Goal: Communication & Community: Answer question/provide support

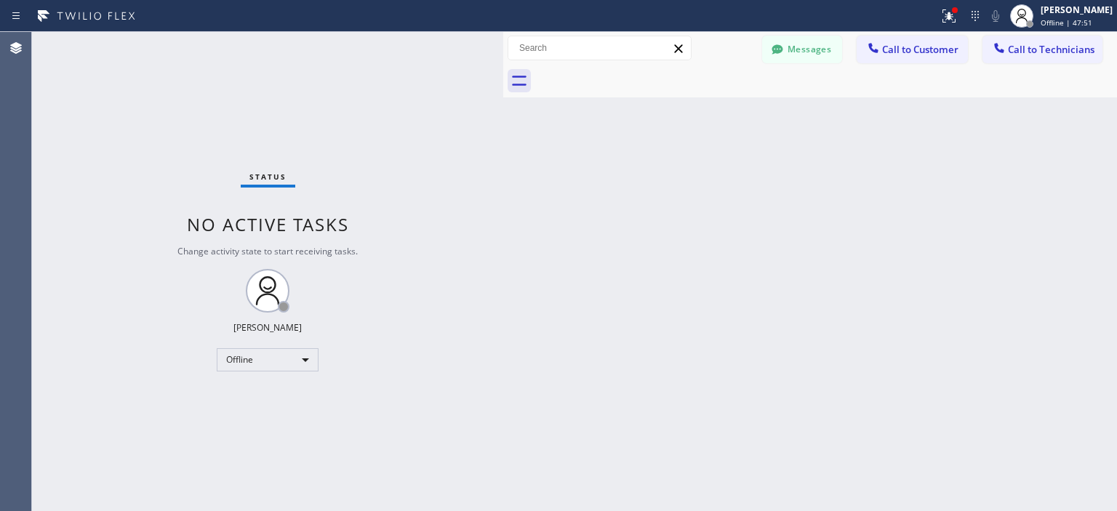
click at [796, 55] on button "Messages" at bounding box center [802, 50] width 80 height 28
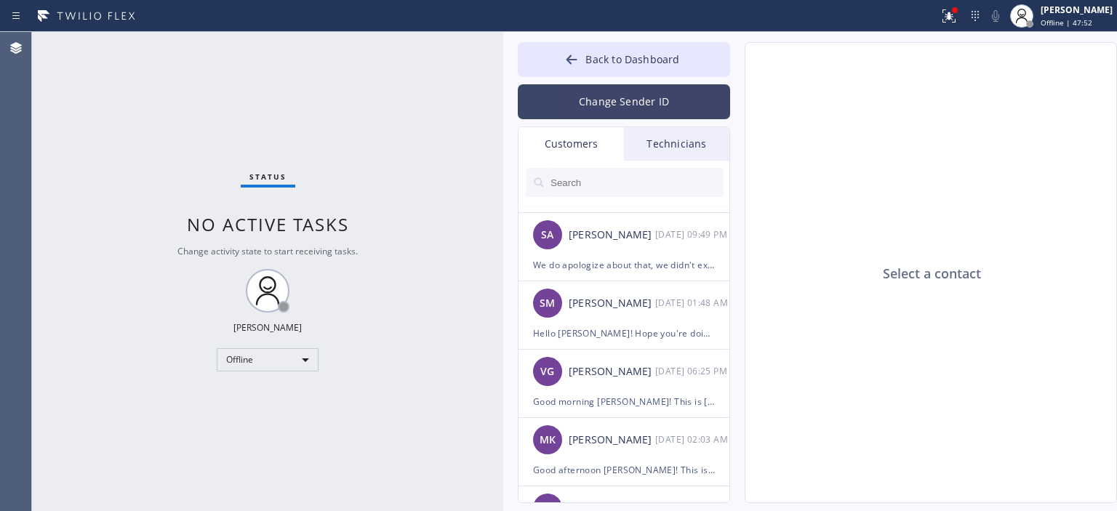
click at [636, 113] on button "Change Sender ID" at bounding box center [624, 101] width 212 height 35
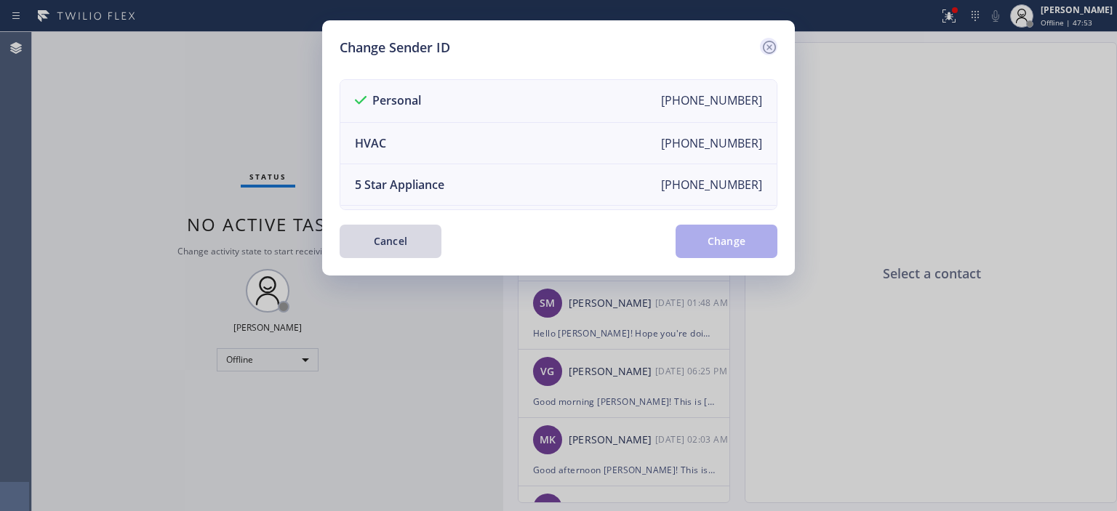
click at [775, 43] on icon at bounding box center [769, 47] width 17 height 17
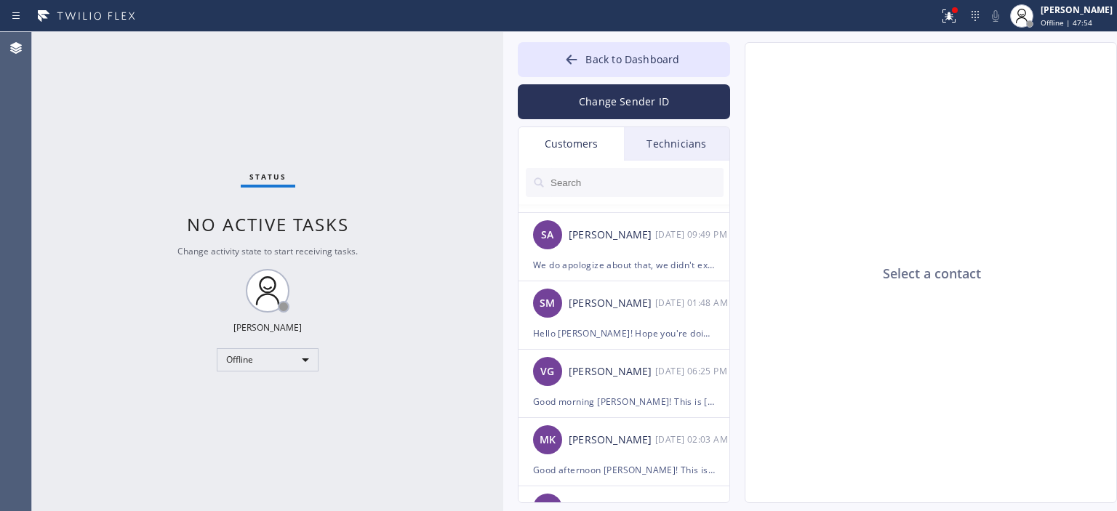
click at [679, 145] on div "Technicians" at bounding box center [676, 143] width 105 height 33
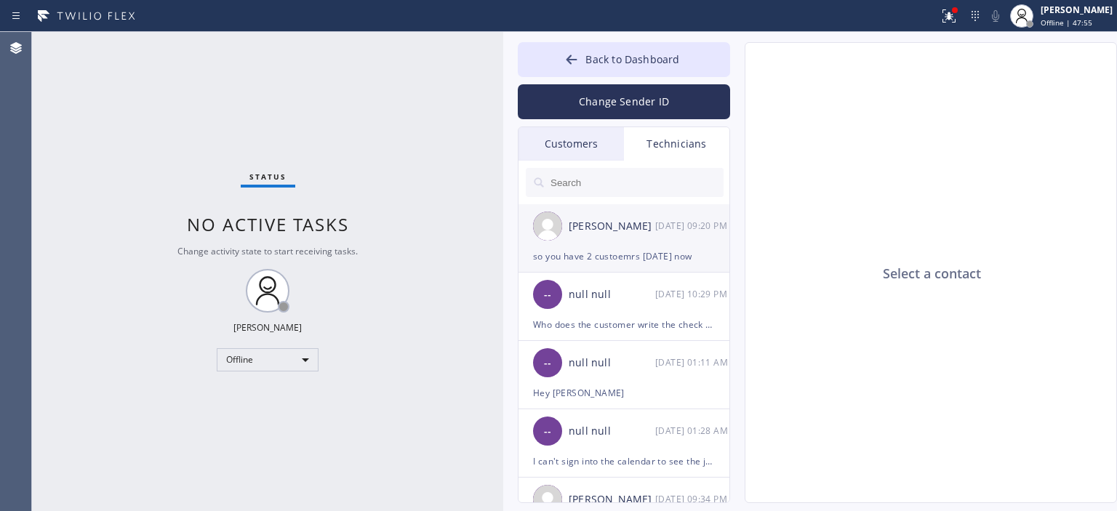
click at [667, 241] on div "[PERSON_NAME] [DATE] 09:20 PM" at bounding box center [625, 226] width 212 height 44
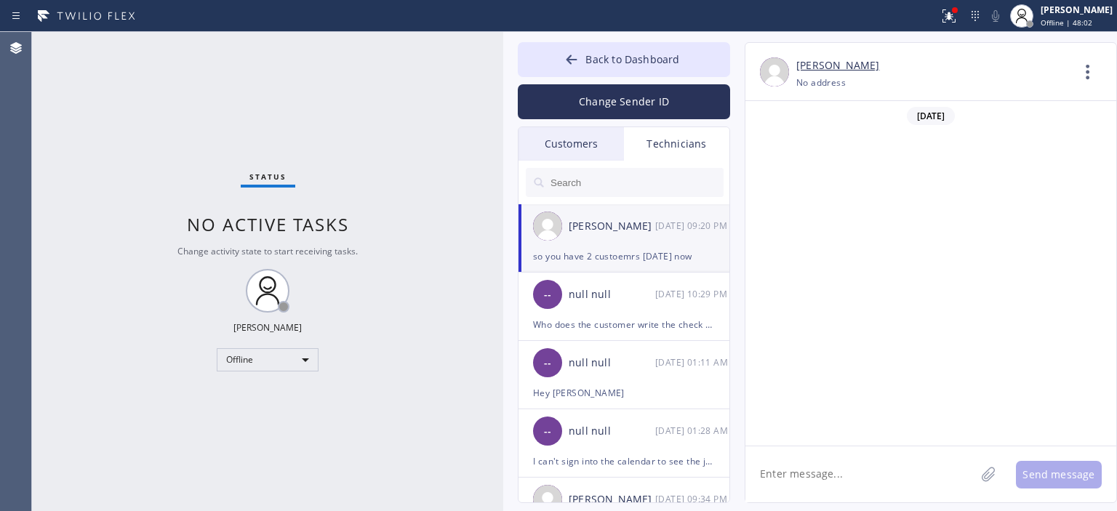
scroll to position [96207, 0]
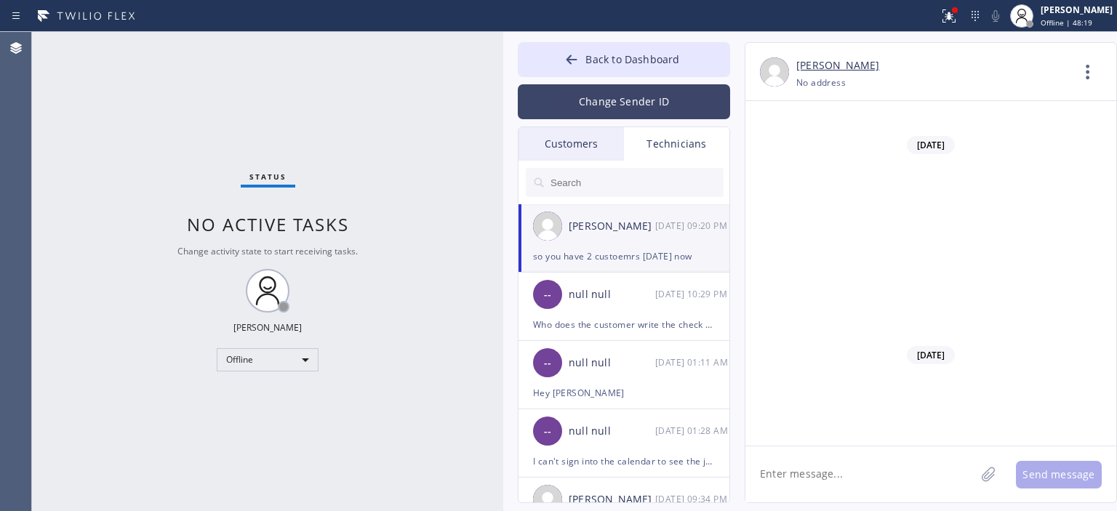
click at [634, 93] on button "Change Sender ID" at bounding box center [624, 101] width 212 height 35
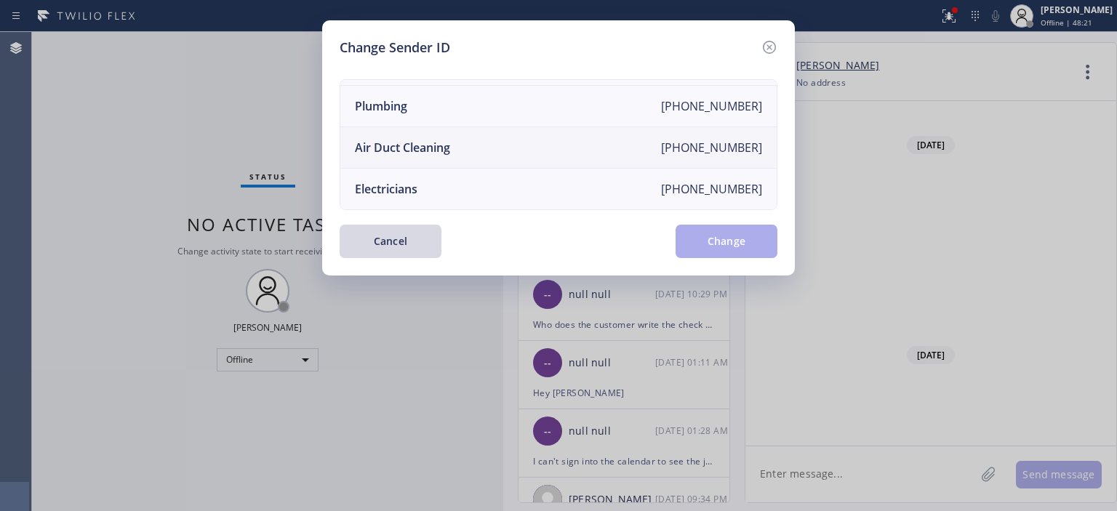
scroll to position [169, 0]
drag, startPoint x: 506, startPoint y: 135, endPoint x: 573, endPoint y: 148, distance: 68.3
click at [507, 135] on li "Air Duct Cleaning [PHONE_NUMBER]" at bounding box center [558, 147] width 436 height 41
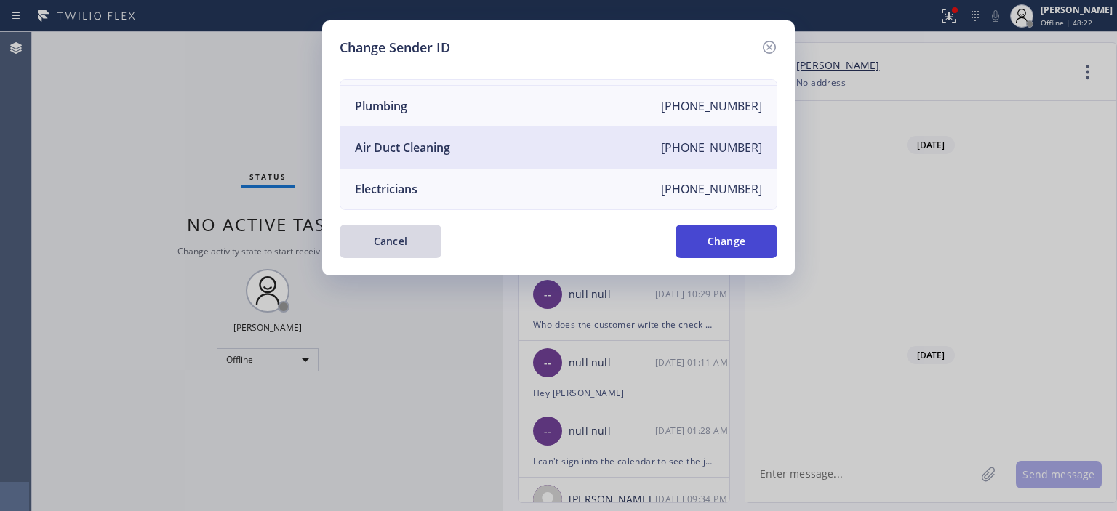
click at [725, 235] on button "Change" at bounding box center [727, 241] width 102 height 33
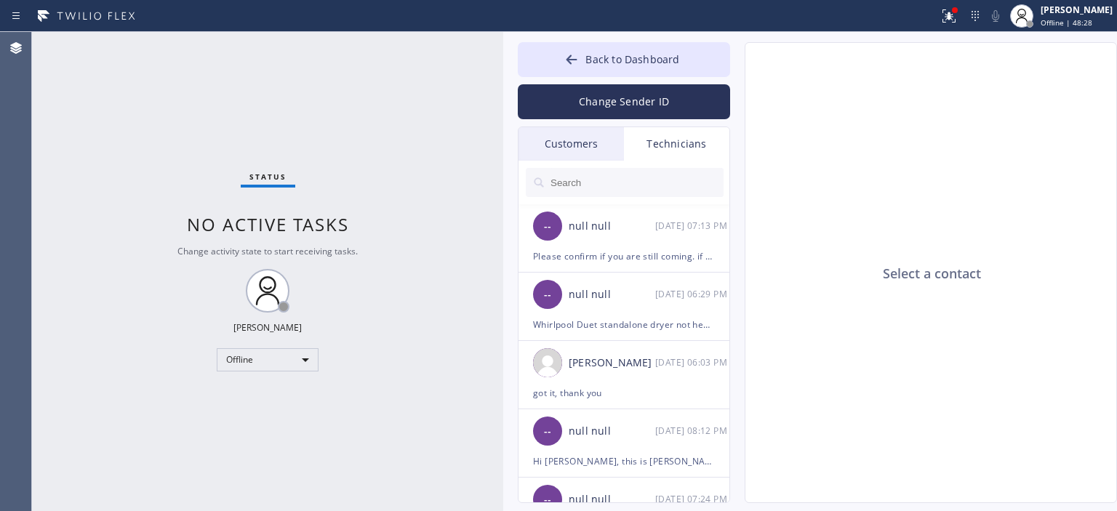
click at [596, 143] on div "Customers" at bounding box center [571, 143] width 105 height 33
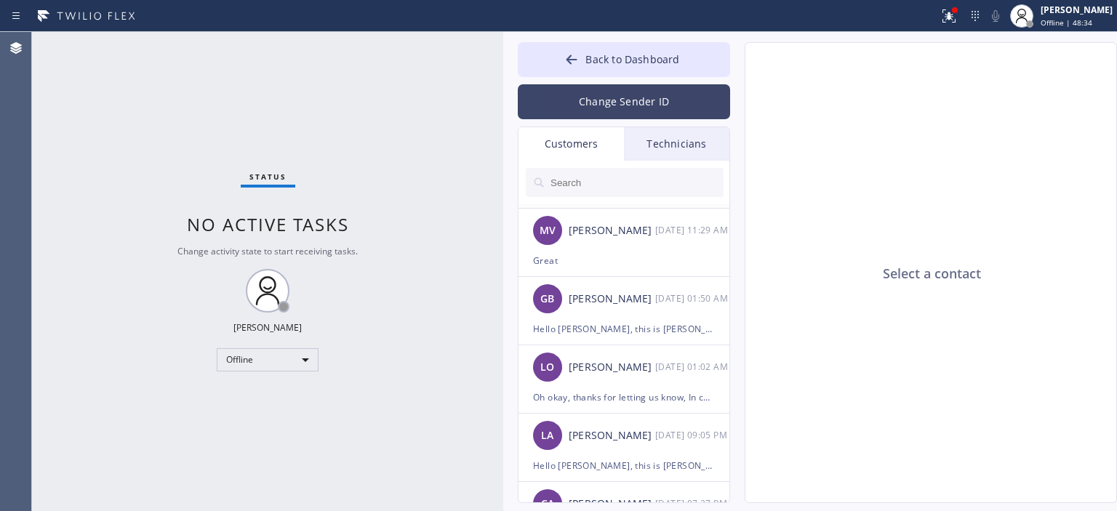
scroll to position [63, 0]
click at [633, 101] on button "Change Sender ID" at bounding box center [624, 101] width 212 height 35
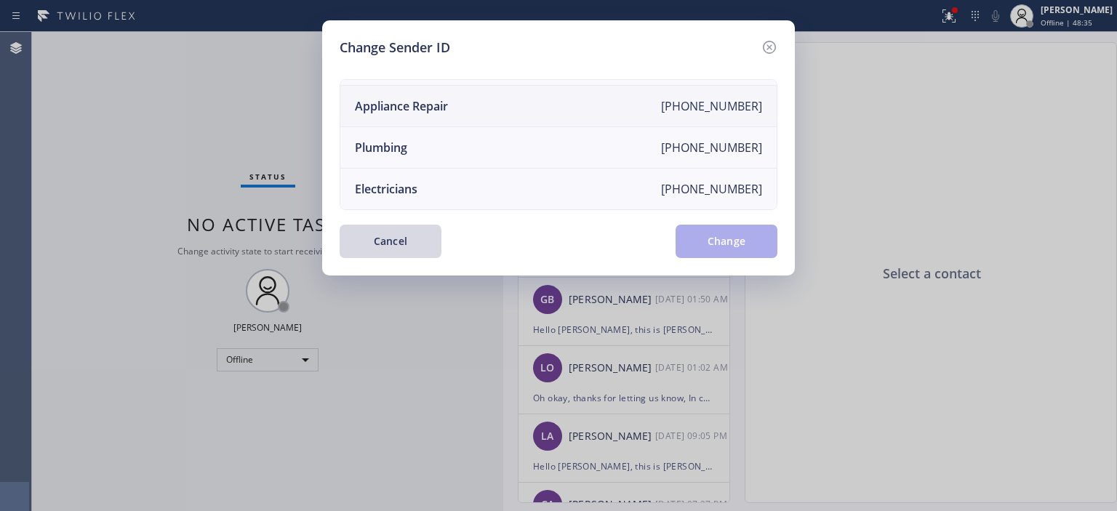
scroll to position [0, 0]
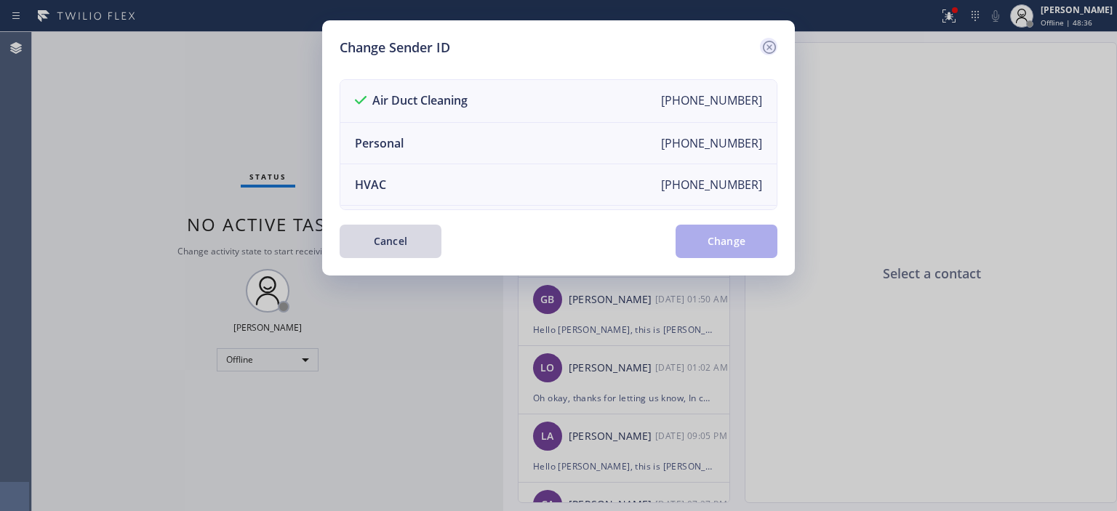
click at [770, 46] on icon at bounding box center [769, 47] width 17 height 17
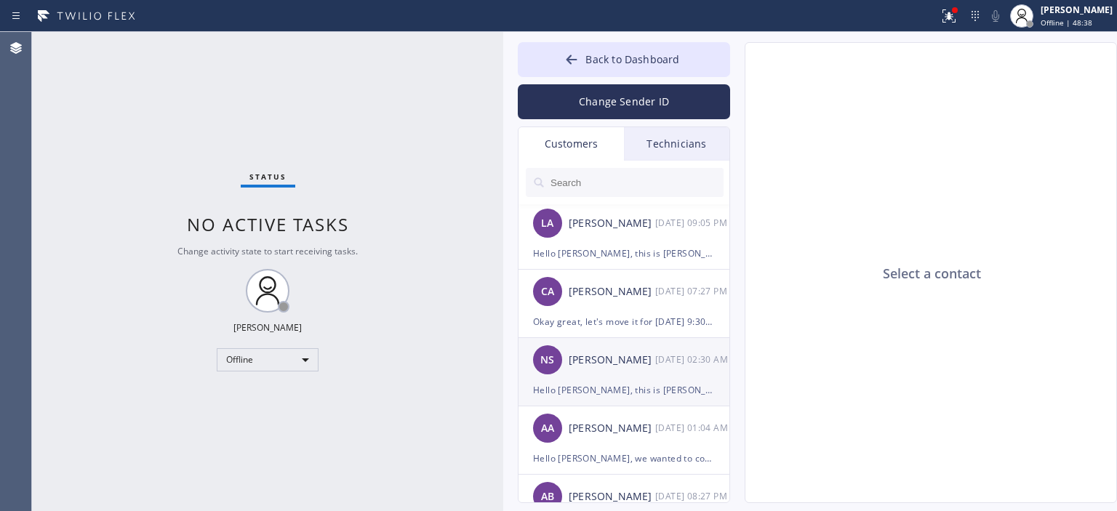
scroll to position [281, 0]
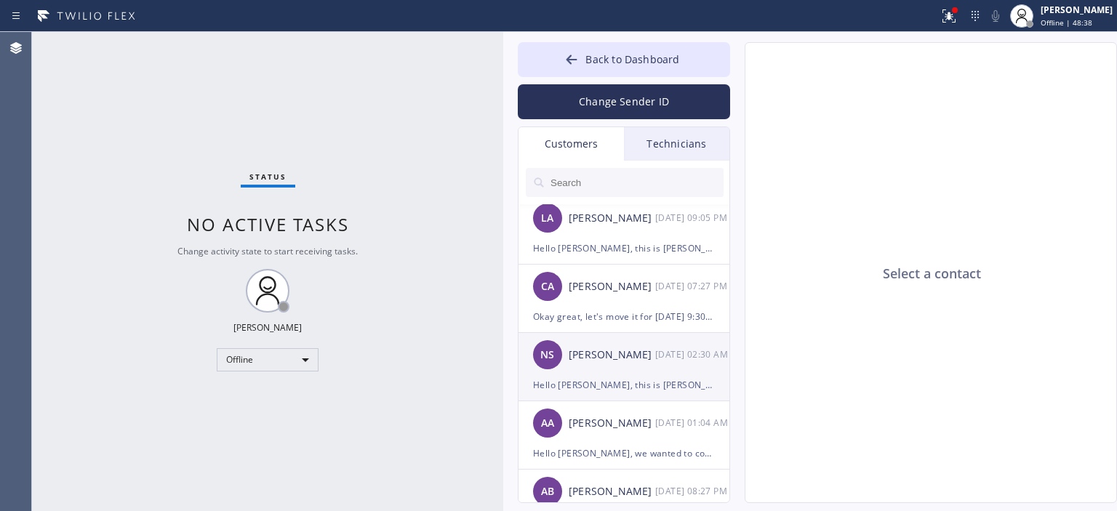
click at [647, 360] on div "[PERSON_NAME]" at bounding box center [612, 355] width 87 height 17
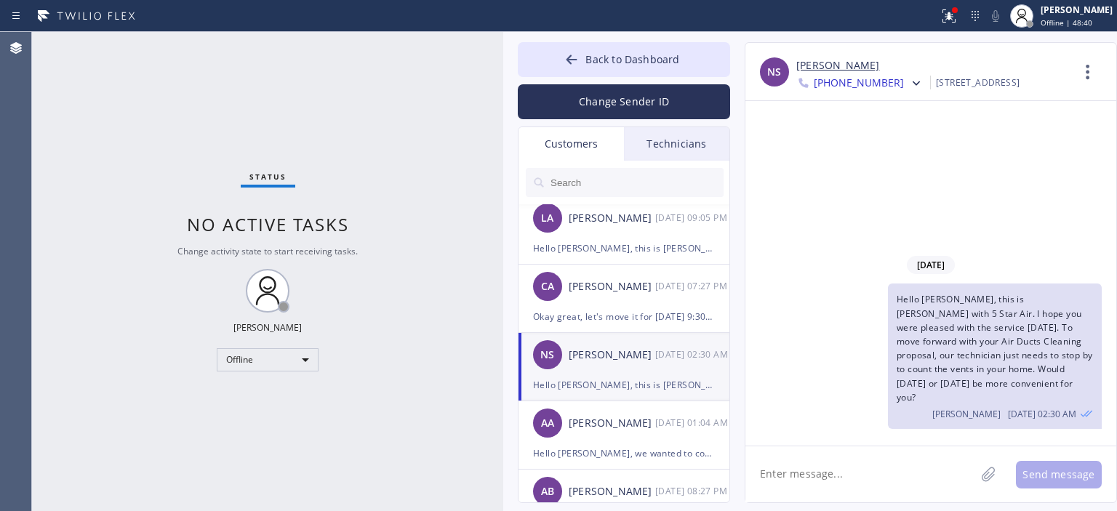
click at [837, 472] on textarea at bounding box center [861, 475] width 230 height 56
type textarea "Hello [PERSON_NAME], I wasn't able to reach you over the phone"
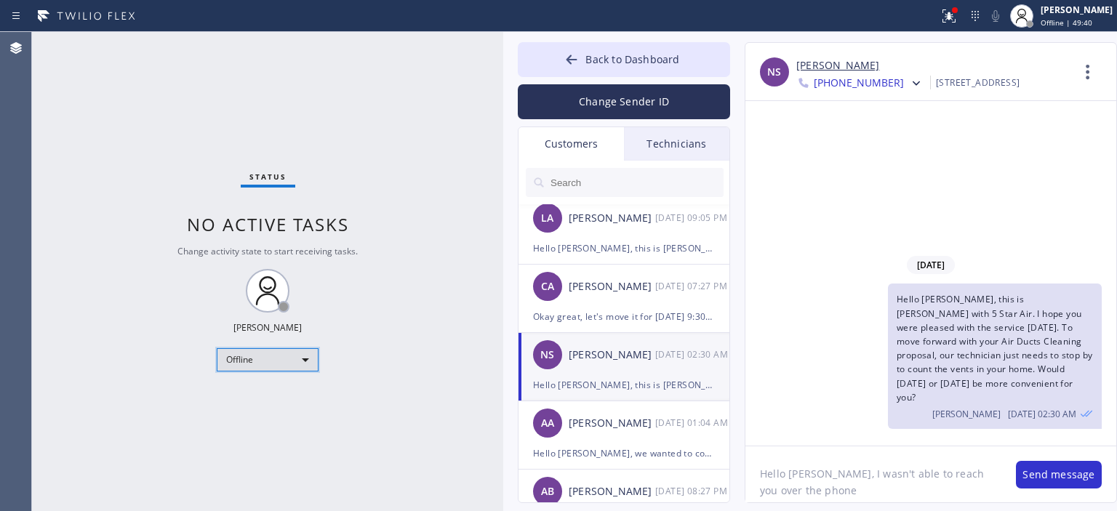
click at [280, 359] on div "Offline" at bounding box center [268, 359] width 102 height 23
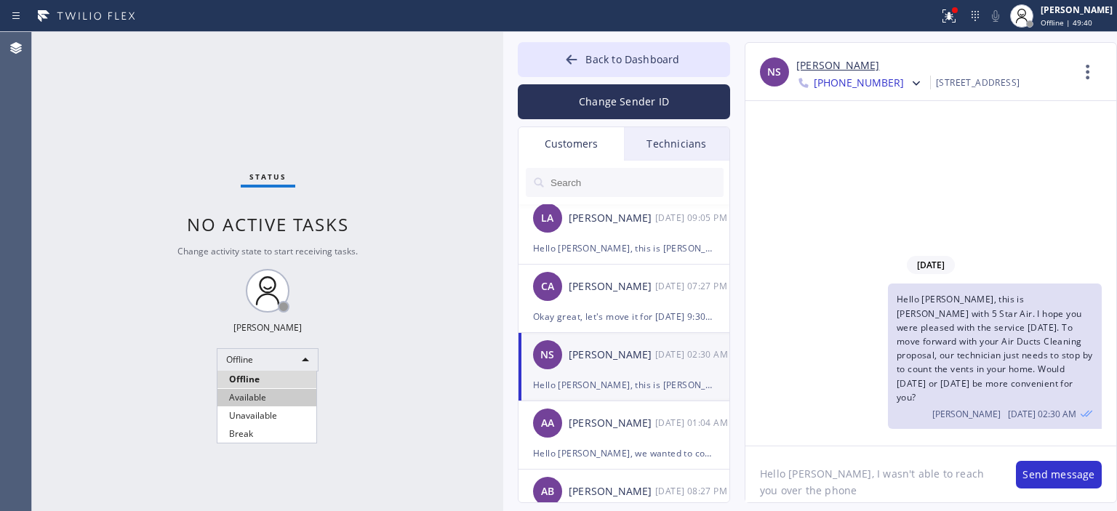
click at [265, 398] on li "Available" at bounding box center [266, 397] width 99 height 17
